Goal: Navigation & Orientation: Find specific page/section

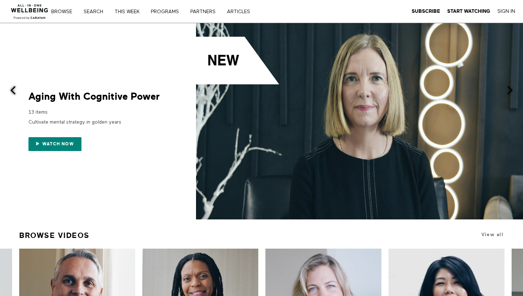
click at [31, 12] on img at bounding box center [29, 9] width 43 height 21
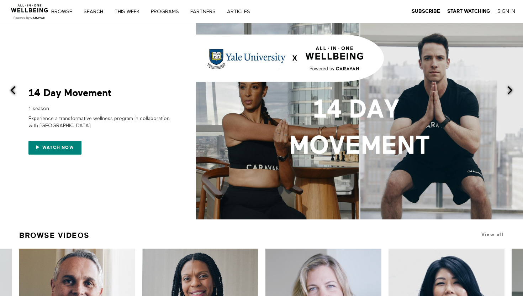
click at [205, 9] on div "Browse Search THIS WEEK PROGRAMS PARTNERS ARTICLES Subscribe Start Watching Sig…" at bounding box center [160, 12] width 209 height 6
click at [206, 11] on link "PARTNERS" at bounding box center [205, 11] width 35 height 5
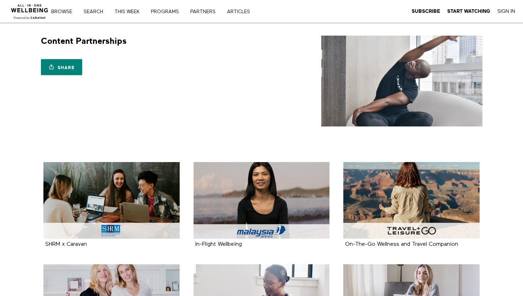
click at [36, 11] on img at bounding box center [29, 9] width 43 height 21
